Goal: Task Accomplishment & Management: Manage account settings

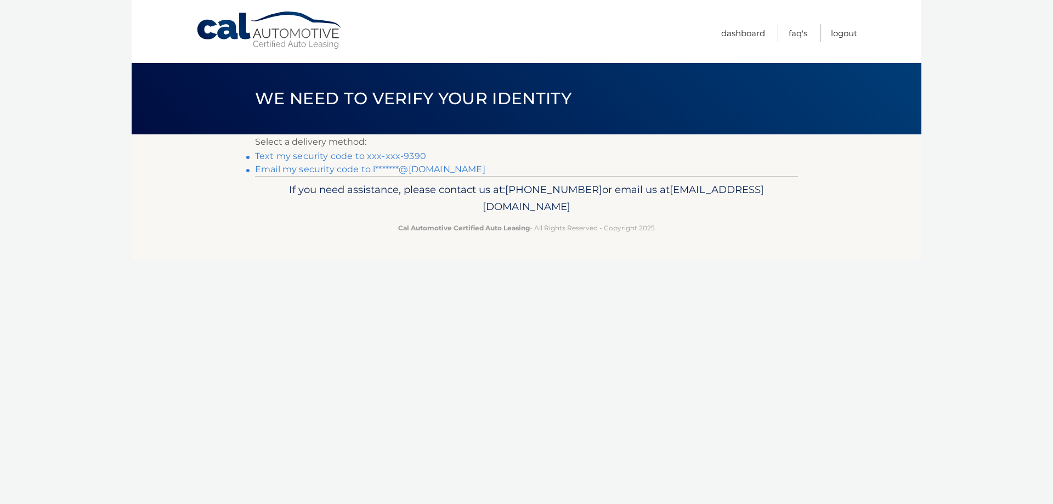
click at [370, 157] on link "Text my security code to xxx-xxx-9390" at bounding box center [340, 156] width 171 height 10
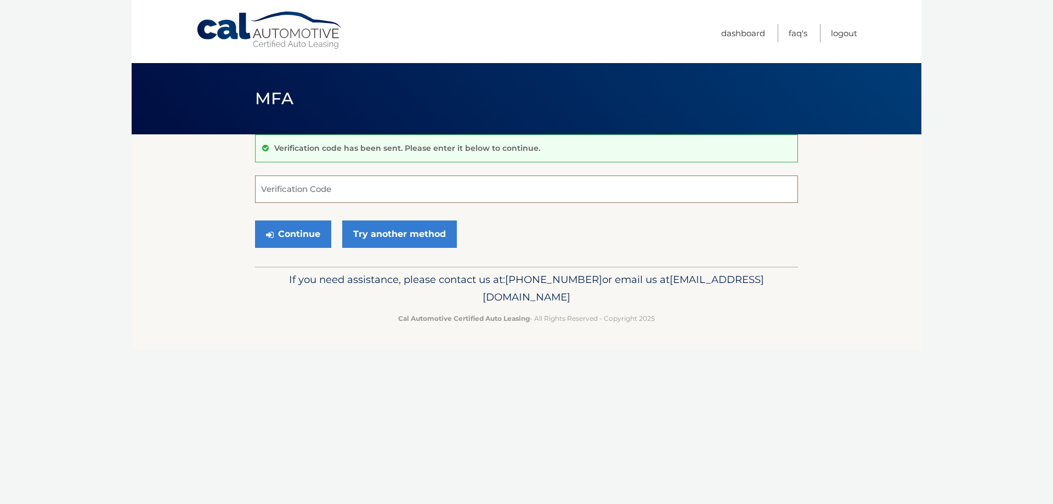
click at [323, 191] on input "Verification Code" at bounding box center [526, 188] width 543 height 27
type input "842475"
click at [288, 236] on button "Continue" at bounding box center [293, 233] width 76 height 27
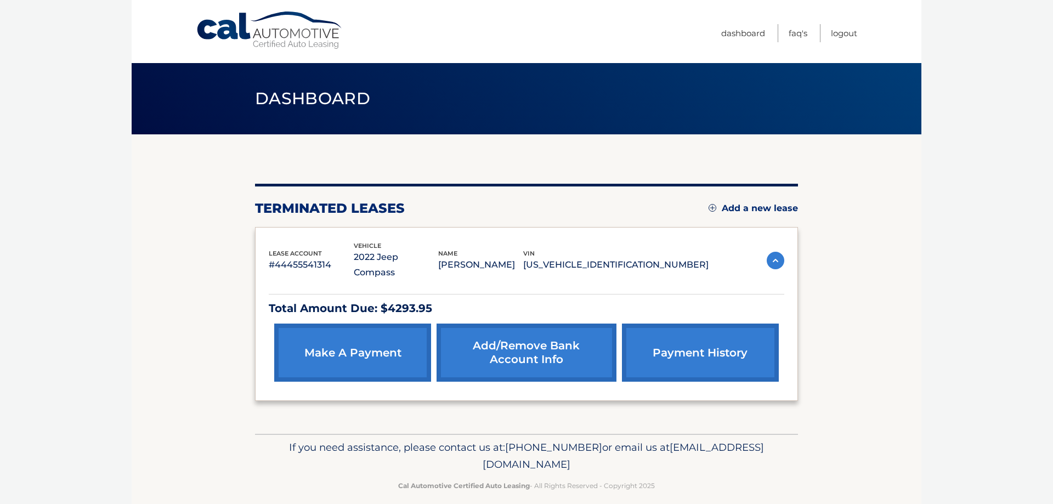
click at [344, 335] on link "make a payment" at bounding box center [352, 352] width 157 height 58
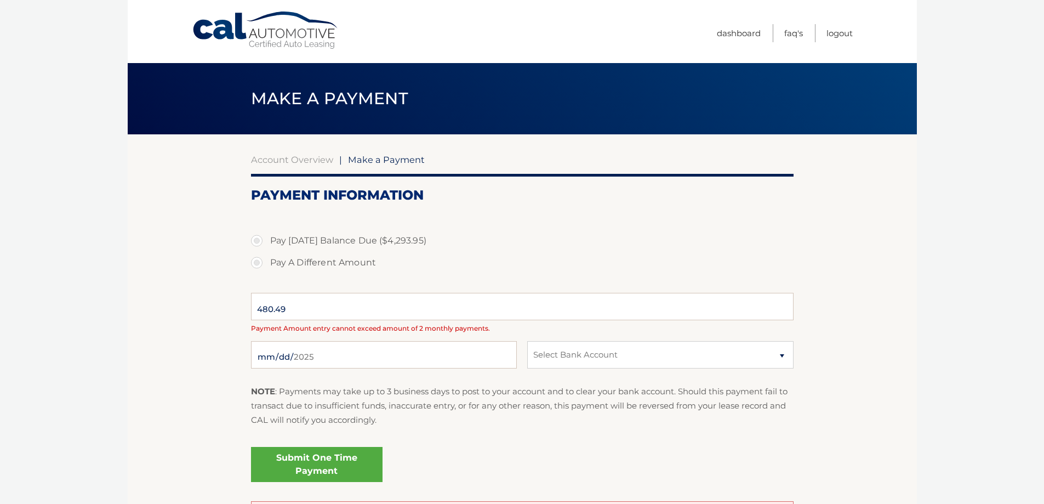
select select "ZTc1MmI1YzAtNTI5MS00YmViLTlmMmUtNjUwZDIxYTQxMmU3"
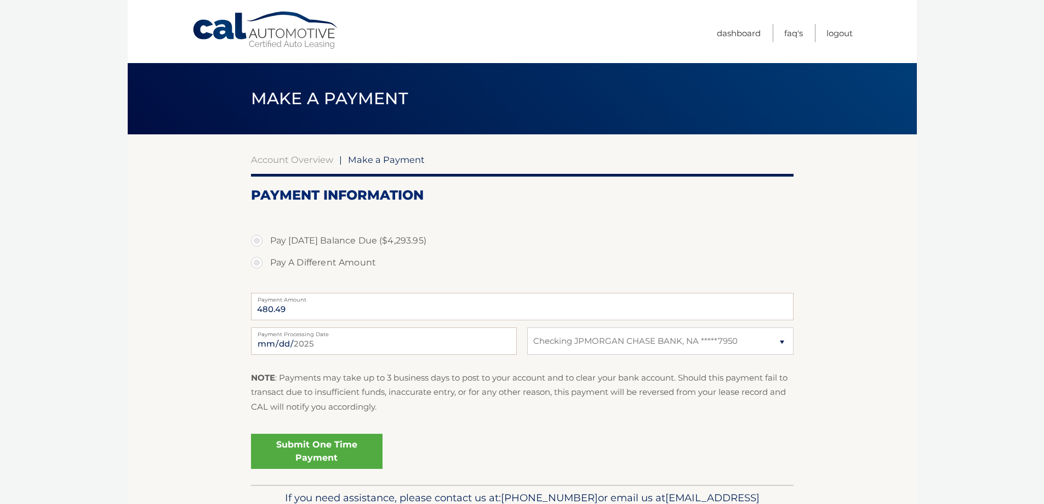
scroll to position [64, 0]
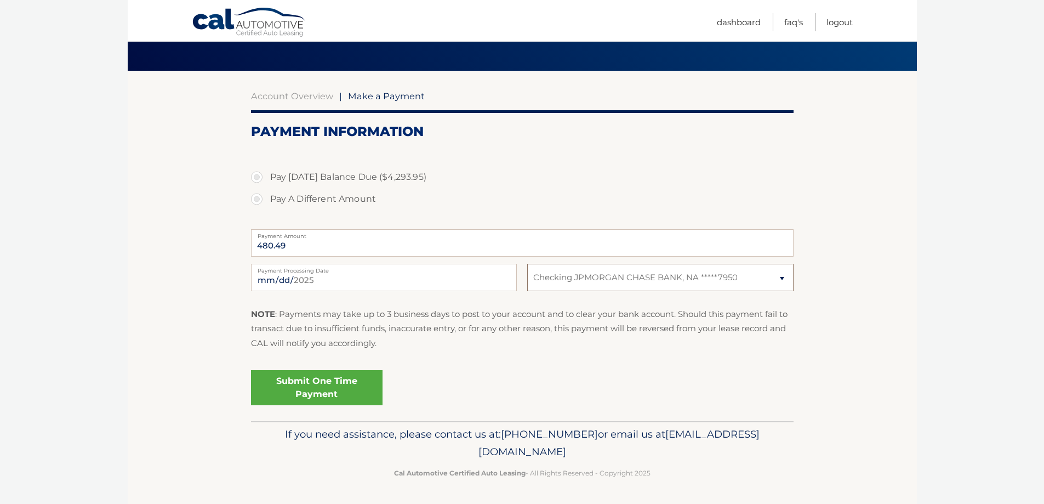
click at [783, 276] on select "Select Bank Account Checking JPMORGAN CHASE BANK, NA *****7950" at bounding box center [660, 277] width 266 height 27
click at [879, 311] on section "Account Overview | Make a Payment Payment Information Pay Today's Balance Due (…" at bounding box center [522, 246] width 789 height 350
click at [258, 202] on label "Pay A Different Amount" at bounding box center [522, 199] width 543 height 22
click at [258, 202] on input "Pay A Different Amount" at bounding box center [260, 197] width 11 height 18
radio input "true"
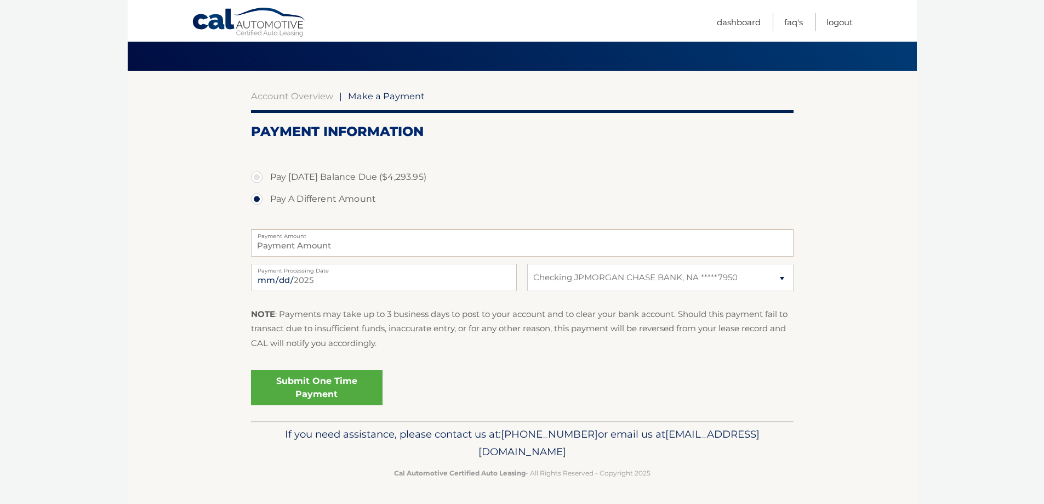
click at [258, 181] on label "Pay Today's Balance Due ($4,293.95)" at bounding box center [522, 177] width 543 height 22
click at [258, 181] on input "Pay Today's Balance Due ($4,293.95)" at bounding box center [260, 175] width 11 height 18
radio input "true"
type input "4293.95"
click at [257, 201] on label "Pay A Different Amount" at bounding box center [522, 199] width 543 height 22
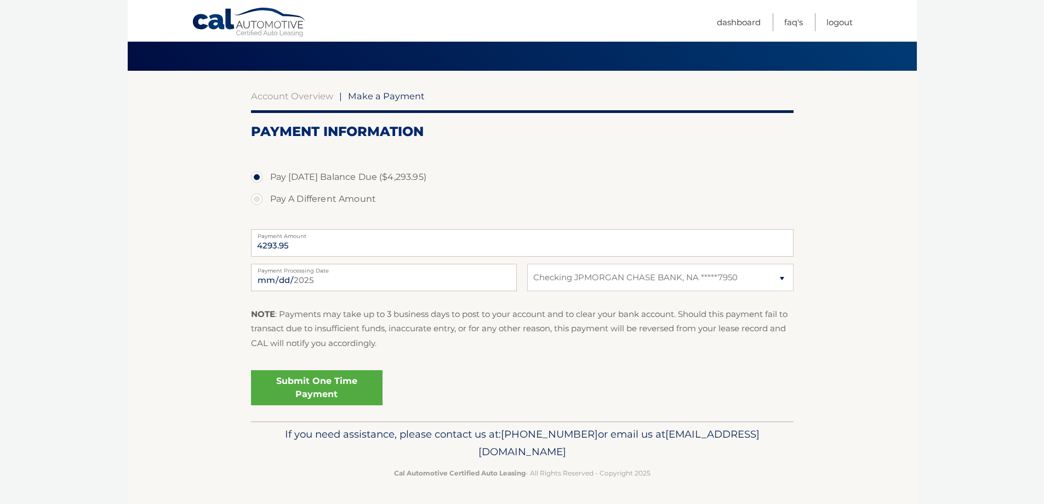
click at [257, 201] on input "Pay A Different Amount" at bounding box center [260, 197] width 11 height 18
radio input "true"
click at [742, 25] on link "Dashboard" at bounding box center [739, 22] width 44 height 18
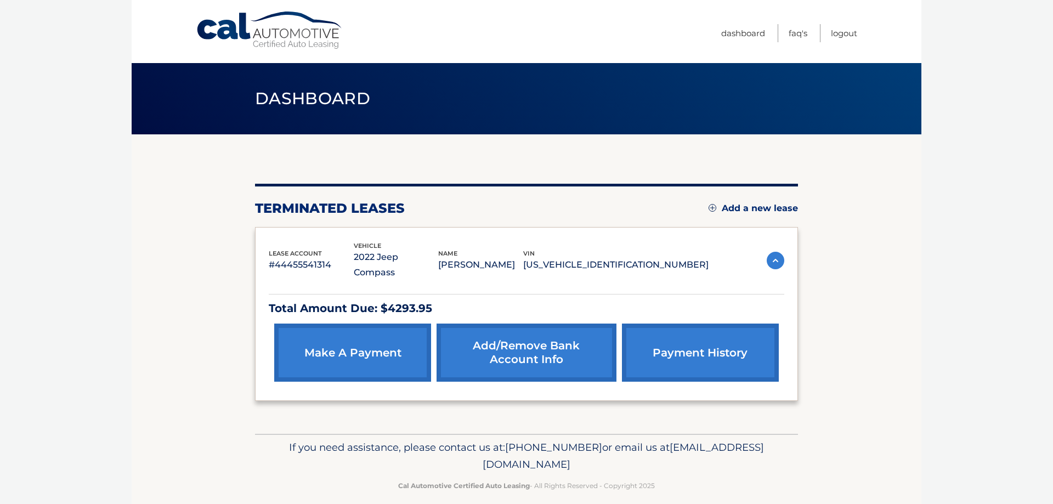
click at [673, 342] on link "payment history" at bounding box center [700, 352] width 157 height 58
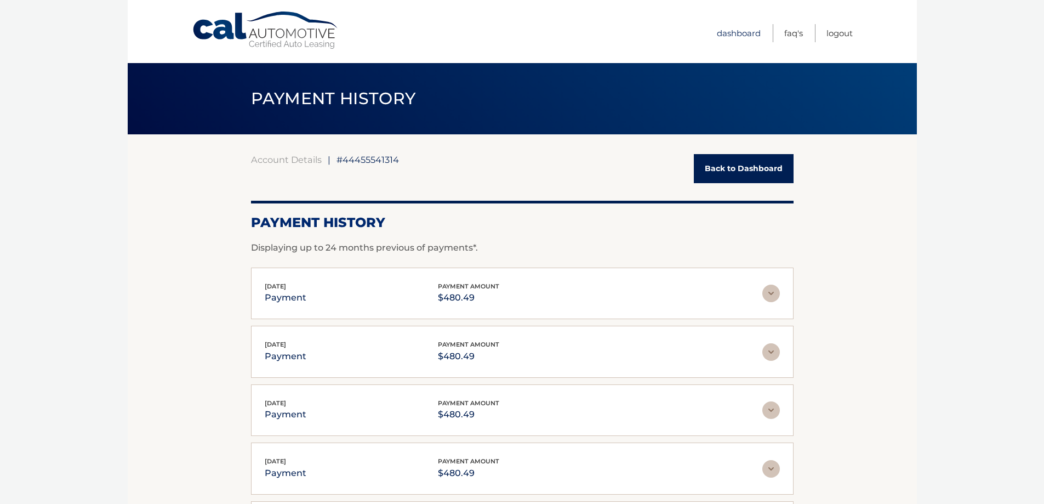
click at [734, 33] on link "Dashboard" at bounding box center [739, 33] width 44 height 18
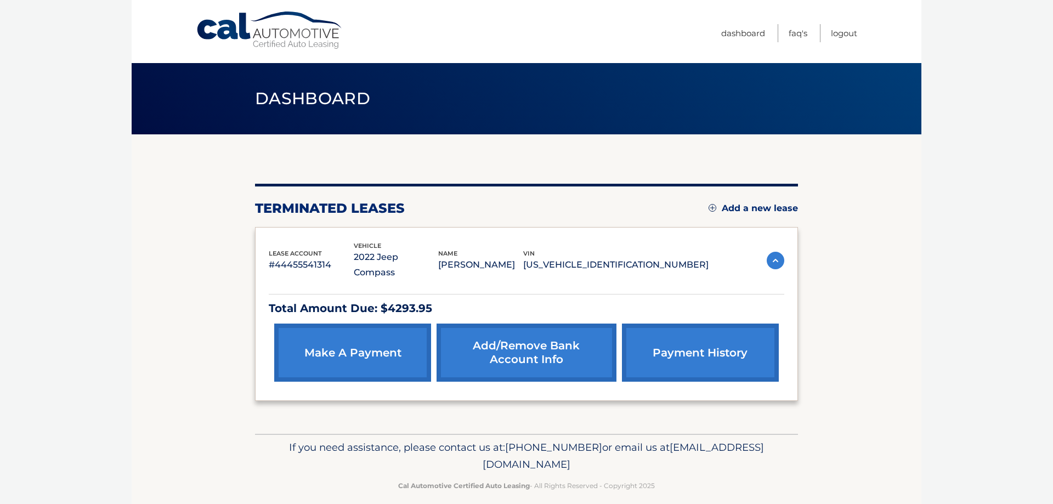
click at [775, 252] on img at bounding box center [775, 261] width 18 height 18
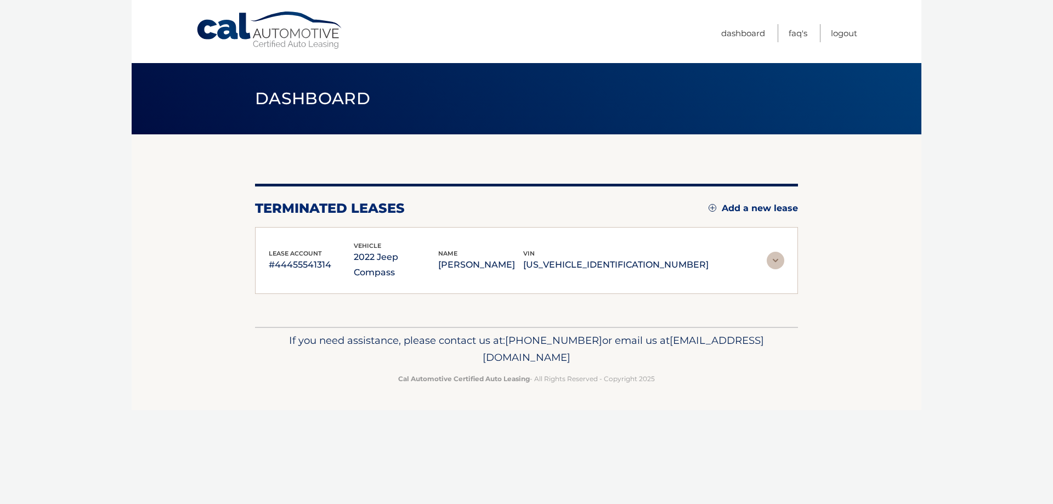
click at [775, 252] on img at bounding box center [775, 261] width 18 height 18
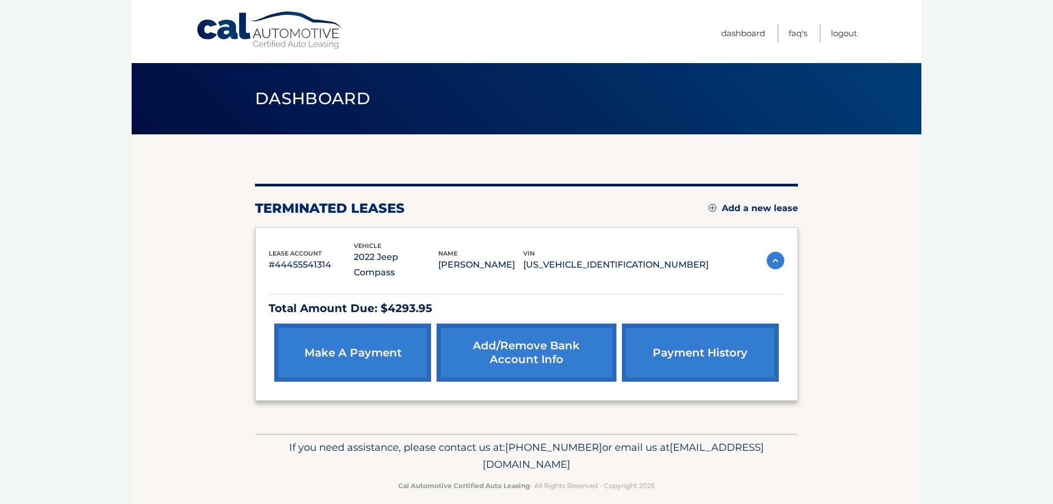
click at [931, 288] on body "Cal Automotive Menu Dashboard FAQ's Logout" at bounding box center [526, 252] width 1053 height 504
